Goal: Information Seeking & Learning: Learn about a topic

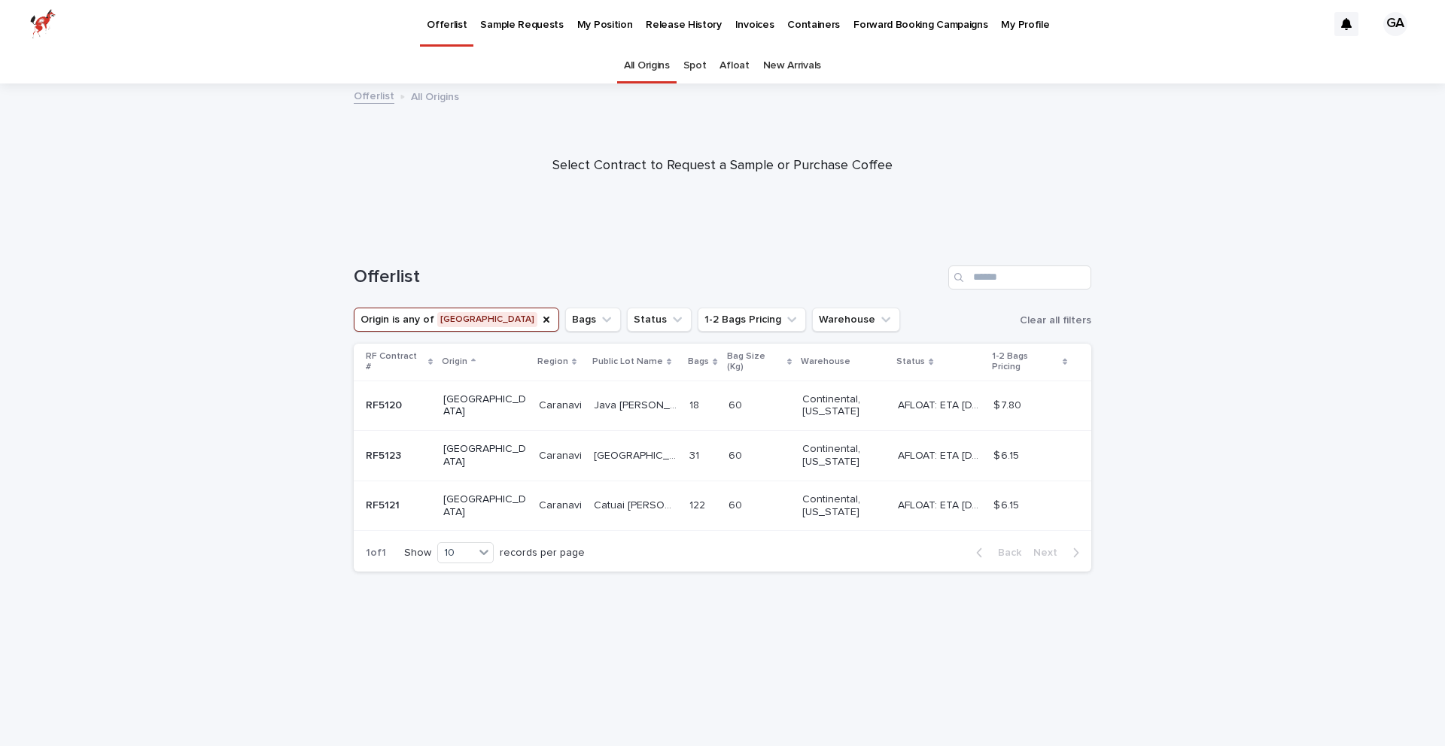
click at [728, 450] on p at bounding box center [749, 456] width 42 height 13
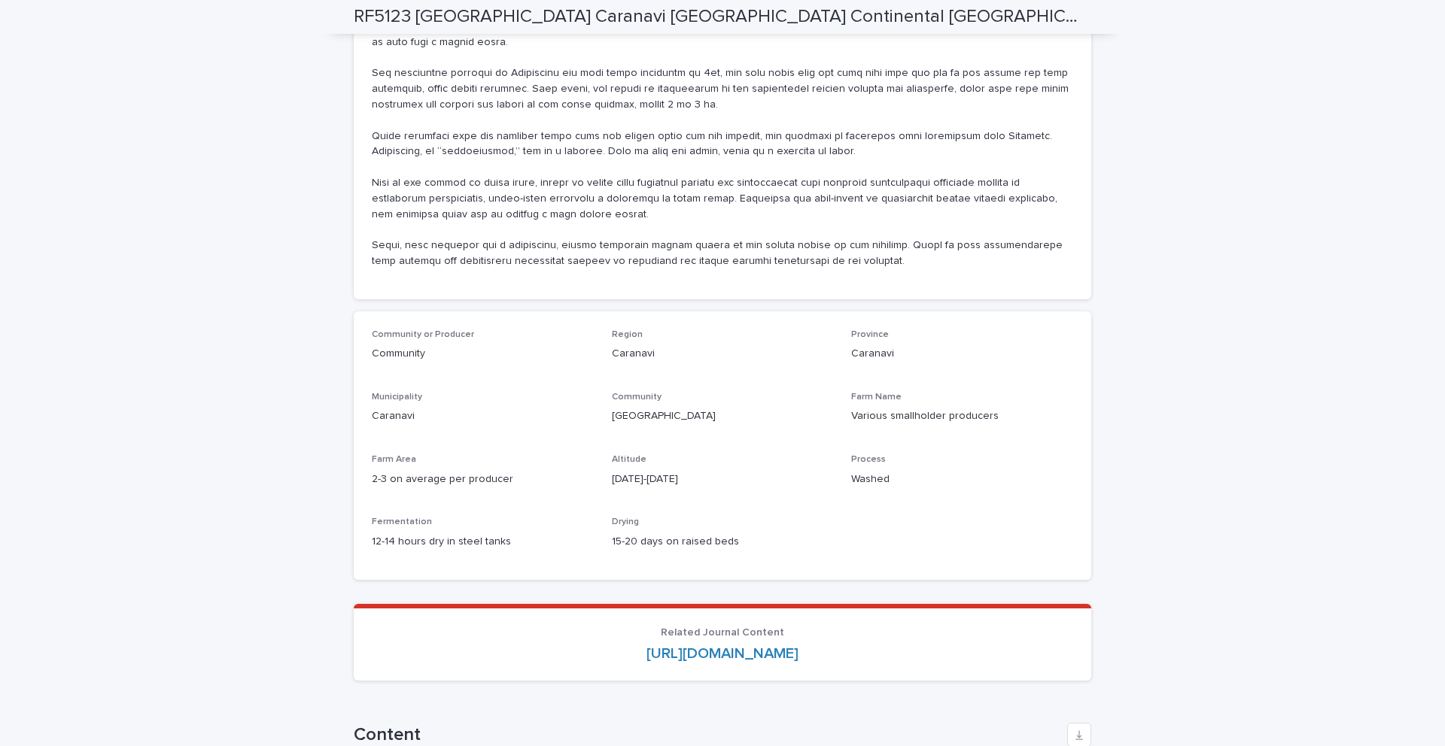
scroll to position [1472, 0]
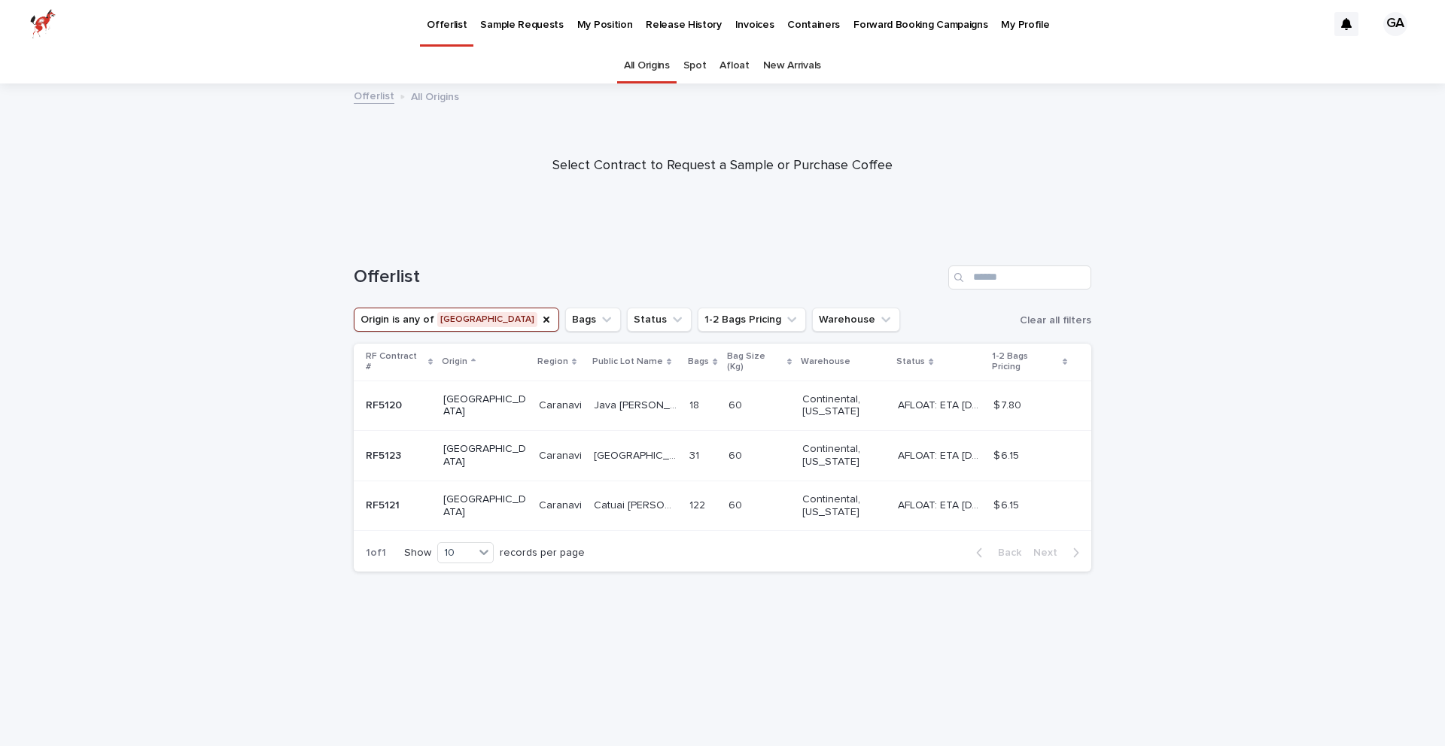
click at [740, 494] on div "60 60" at bounding box center [759, 506] width 62 height 25
click at [933, 381] on td "AFLOAT: ETA [DATE] AFLOAT: ETA [DATE]" at bounding box center [940, 406] width 96 height 50
click at [874, 25] on p "Forward Booking Campaigns" at bounding box center [920, 16] width 134 height 32
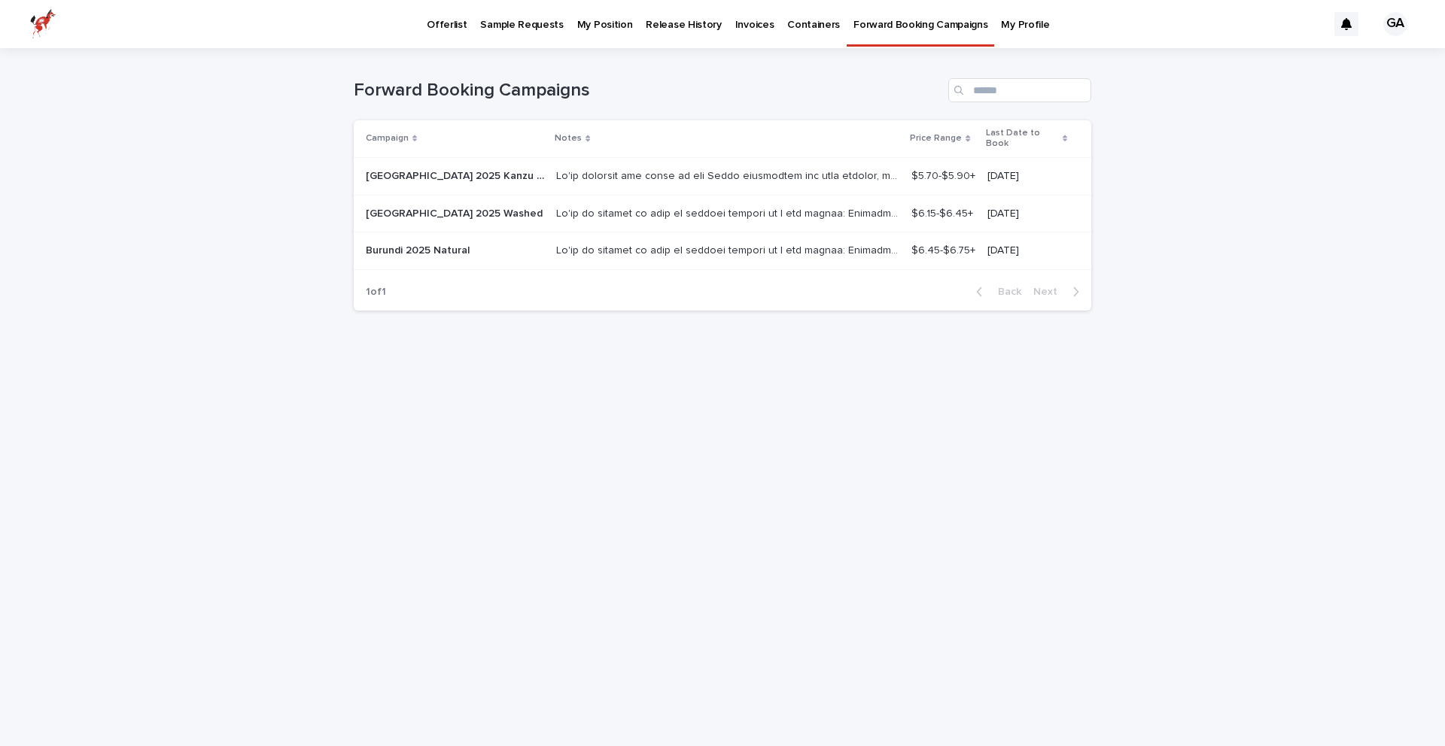
click at [809, 167] on p at bounding box center [729, 175] width 346 height 16
